Goal: Task Accomplishment & Management: Use online tool/utility

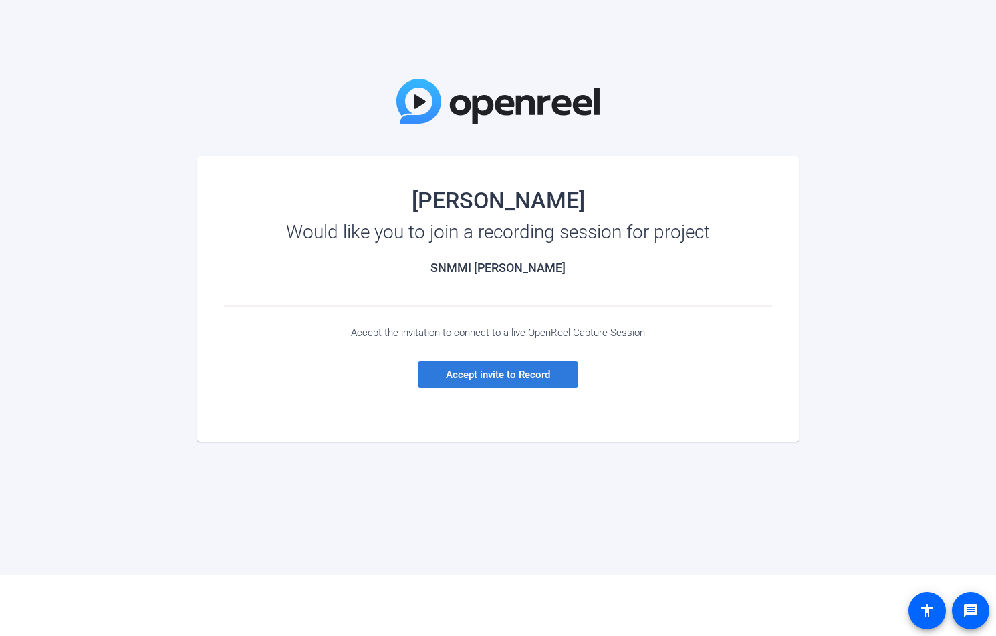
click at [501, 380] on span "Accept invite to Record" at bounding box center [498, 375] width 104 height 12
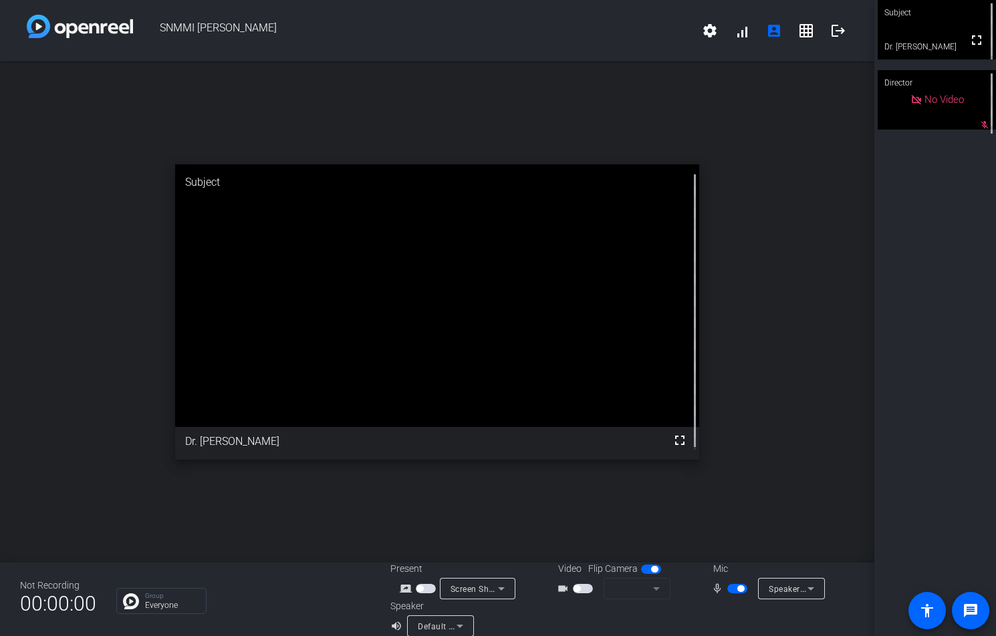
click at [801, 343] on div "open_in_new Subject fullscreen Dr. [PERSON_NAME]" at bounding box center [437, 311] width 874 height 501
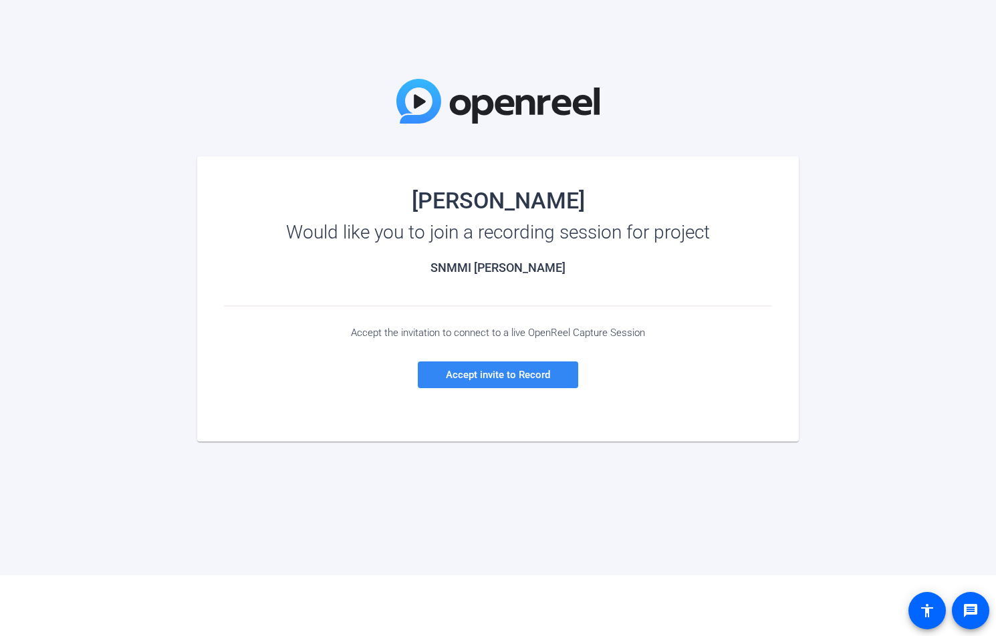
click at [496, 374] on span "Accept invite to Record" at bounding box center [498, 375] width 104 height 12
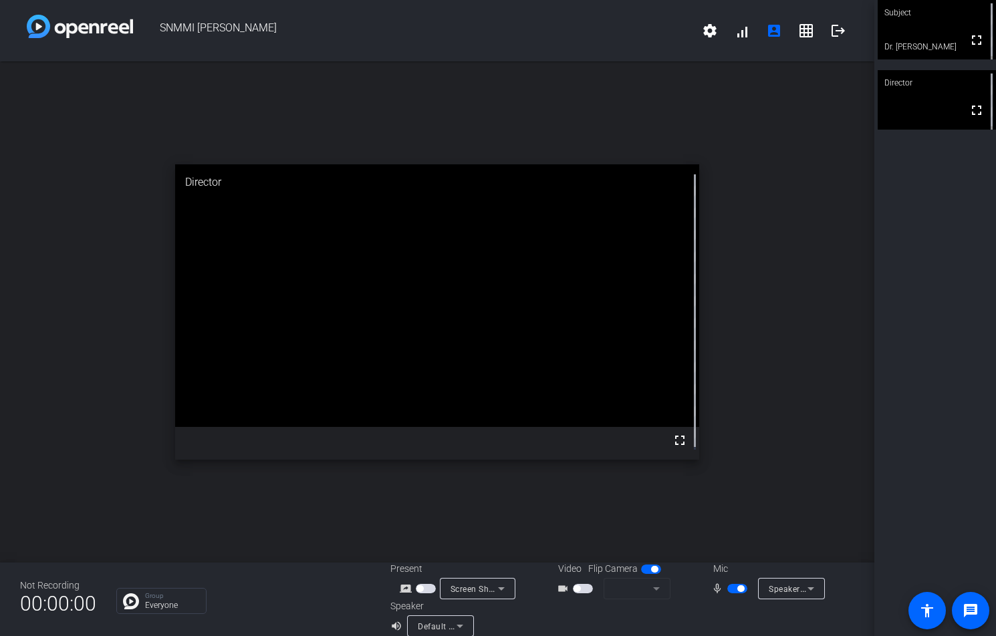
click at [652, 588] on mat-form-field at bounding box center [637, 588] width 67 height 21
click at [500, 588] on icon at bounding box center [501, 589] width 7 height 3
click at [651, 588] on div at bounding box center [498, 318] width 996 height 636
click at [580, 588] on span "button" at bounding box center [583, 588] width 20 height 9
